Goal: Task Accomplishment & Management: Use online tool/utility

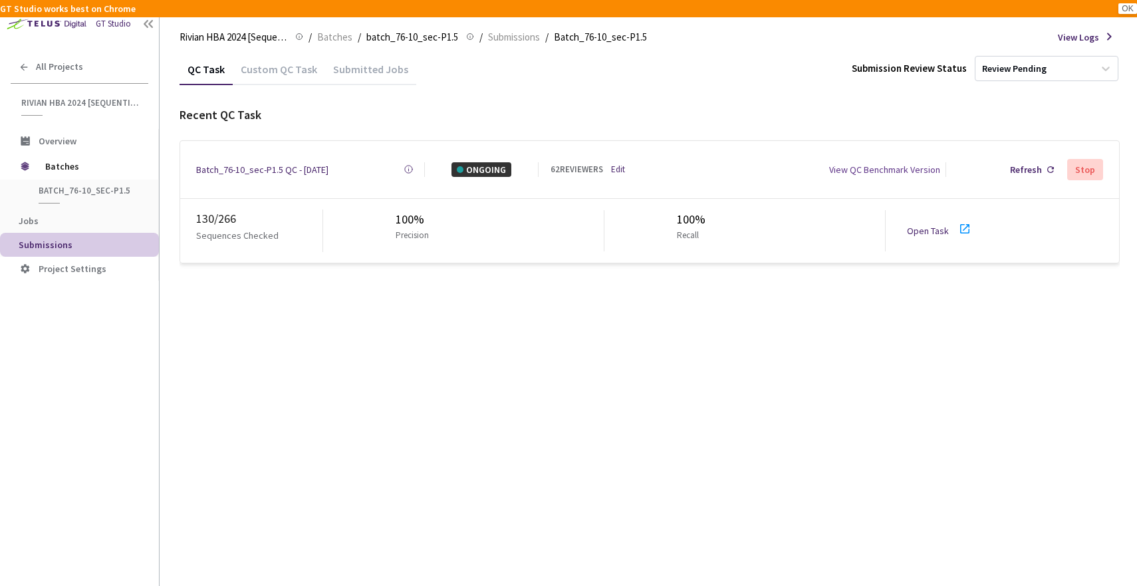
click at [282, 168] on div "Batch_76-10_sec-P1.5 QC - [DATE]" at bounding box center [262, 169] width 132 height 15
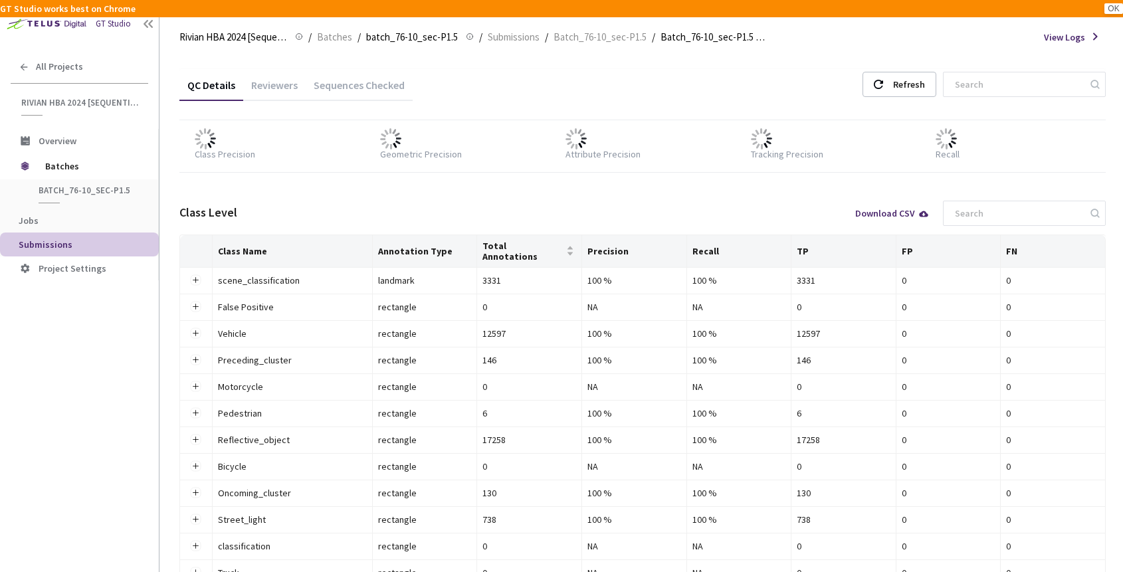
click at [1111, 8] on button "OK" at bounding box center [1114, 8] width 19 height 11
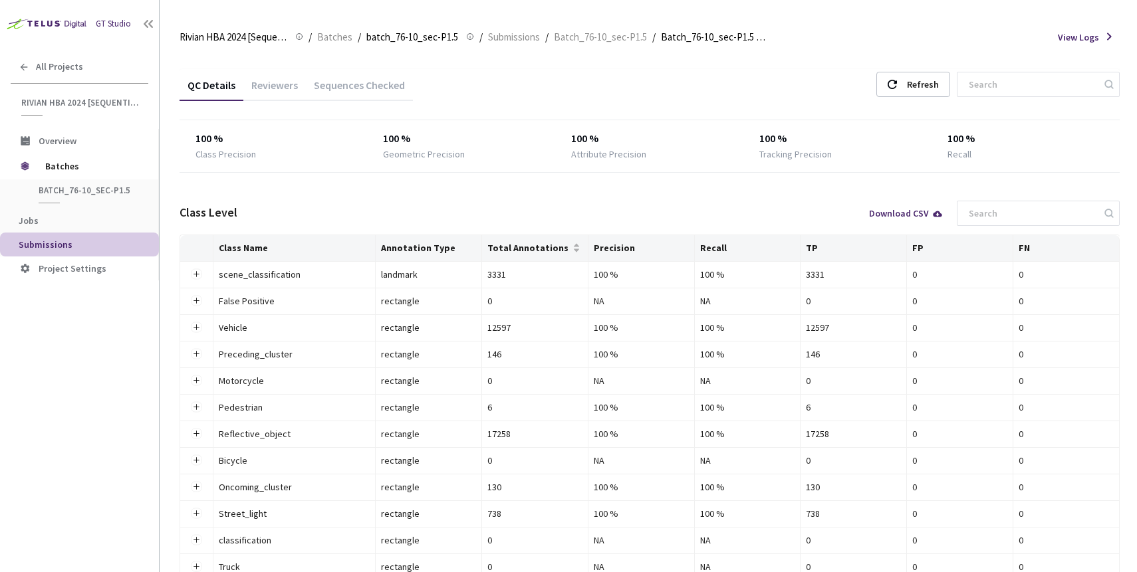
click at [272, 84] on div "Reviewers" at bounding box center [274, 89] width 62 height 23
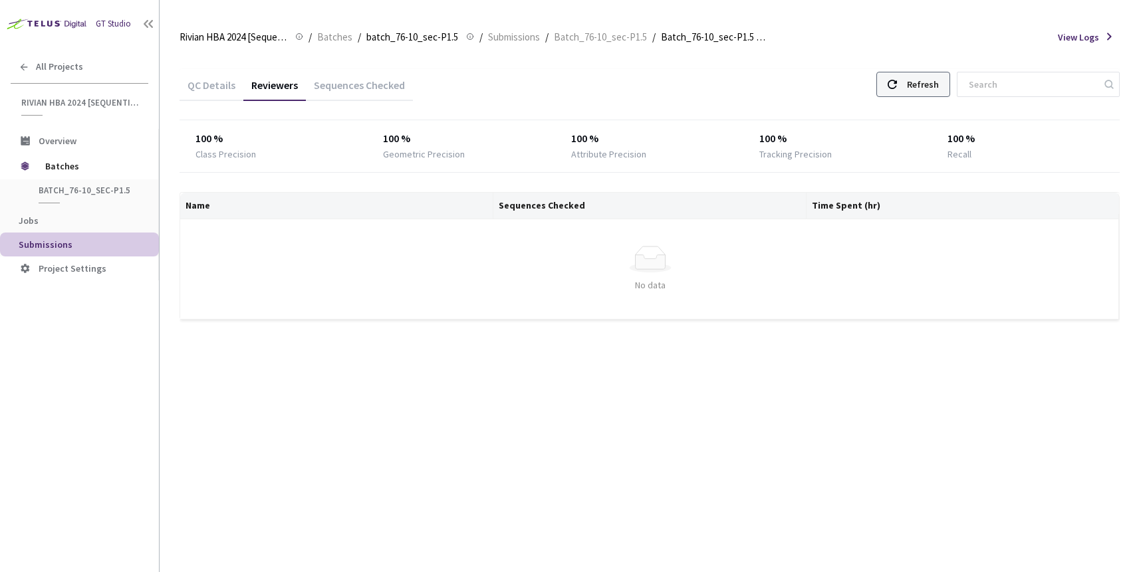
click at [892, 82] on icon at bounding box center [891, 84] width 9 height 9
click at [199, 100] on div "QC Details" at bounding box center [211, 89] width 64 height 23
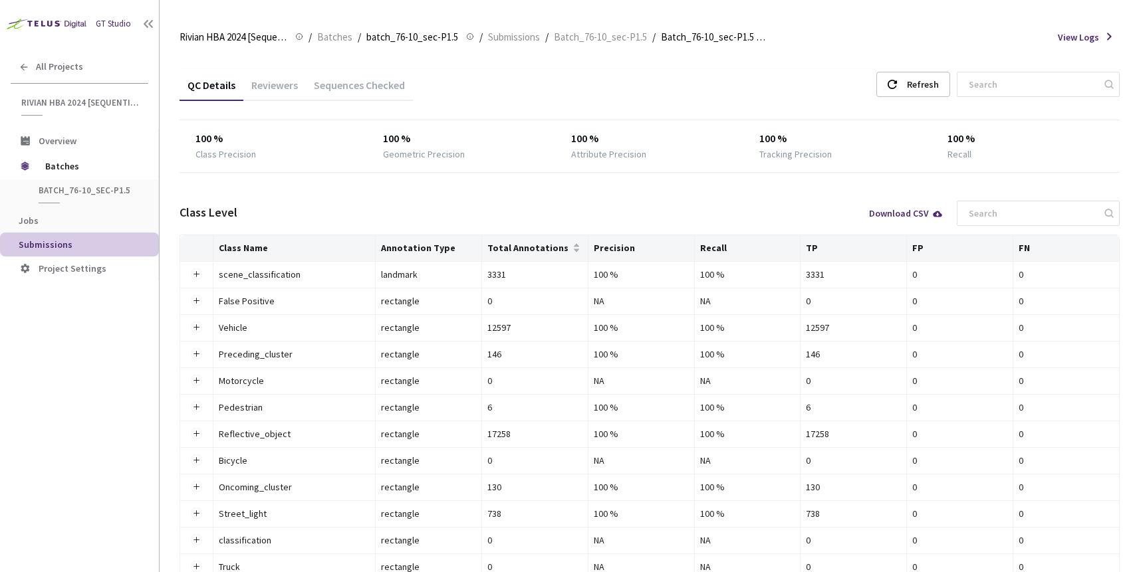
click at [197, 91] on div "QC Details" at bounding box center [211, 89] width 64 height 23
click at [68, 243] on span "Submissions" at bounding box center [46, 245] width 54 height 12
click at [37, 223] on span "Jobs" at bounding box center [29, 221] width 20 height 12
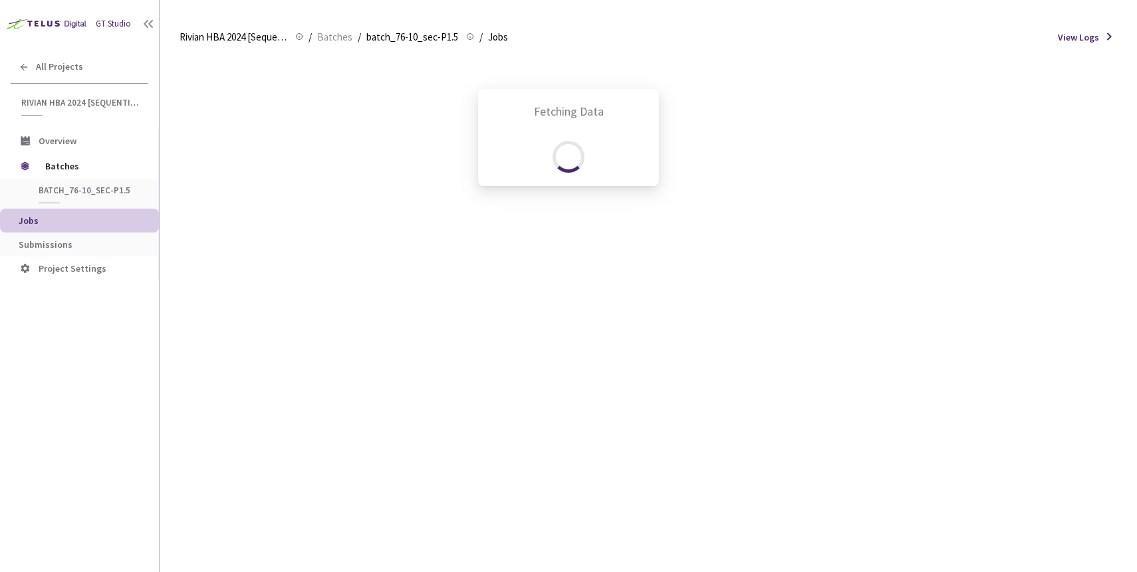
click at [53, 239] on div "Fetching Data" at bounding box center [568, 286] width 1137 height 572
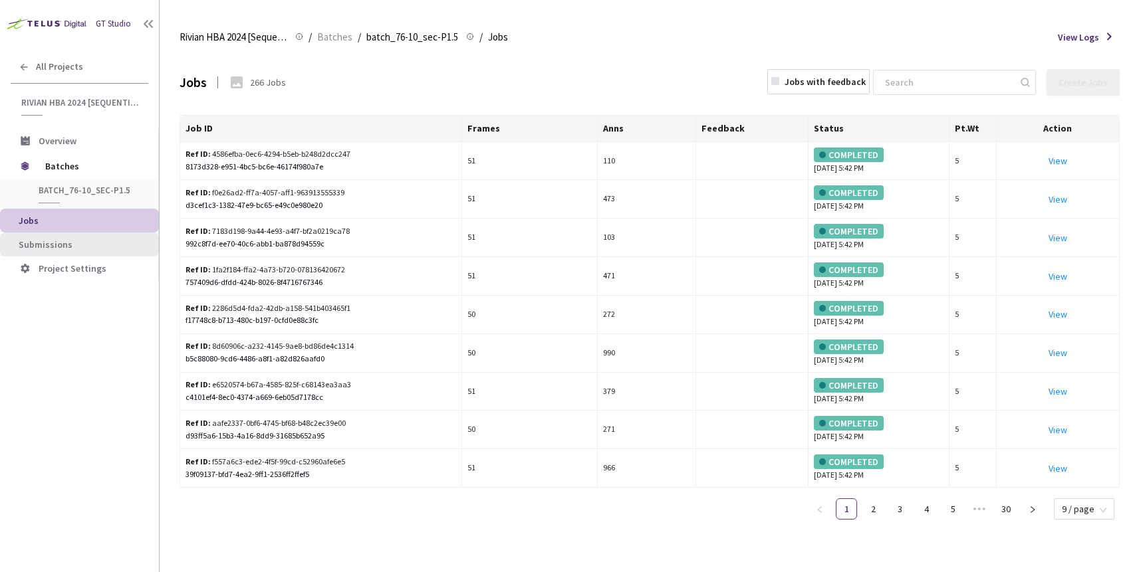
click at [96, 241] on span "Submissions" at bounding box center [84, 244] width 130 height 11
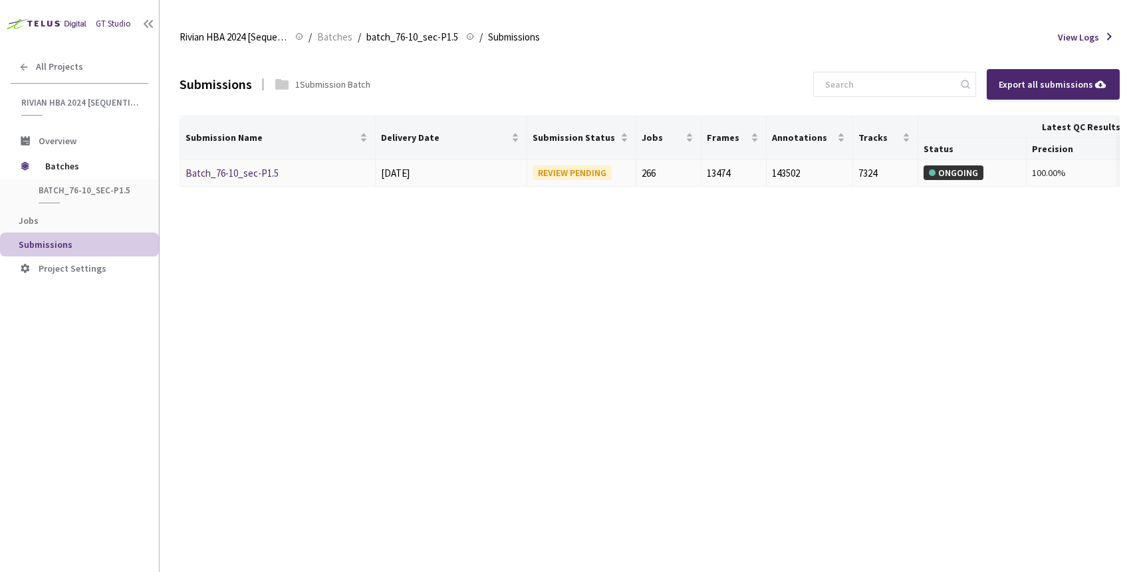
click at [233, 176] on link "Batch_76-10_sec-P1.5" at bounding box center [231, 173] width 93 height 13
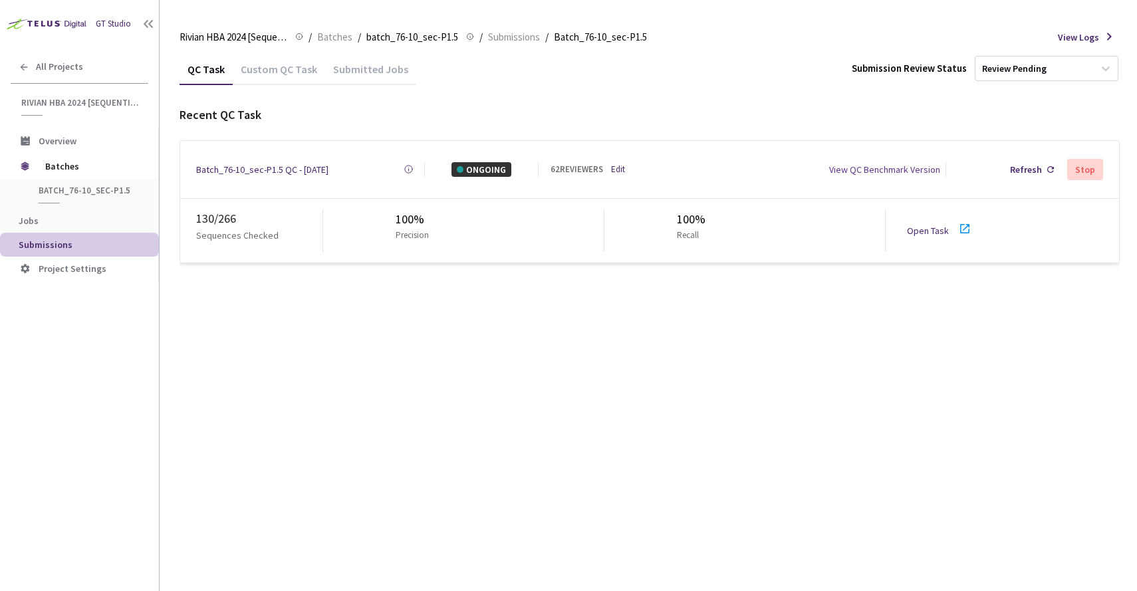
click at [916, 229] on link "Open Task" at bounding box center [928, 231] width 42 height 12
